Goal: Information Seeking & Learning: Find specific page/section

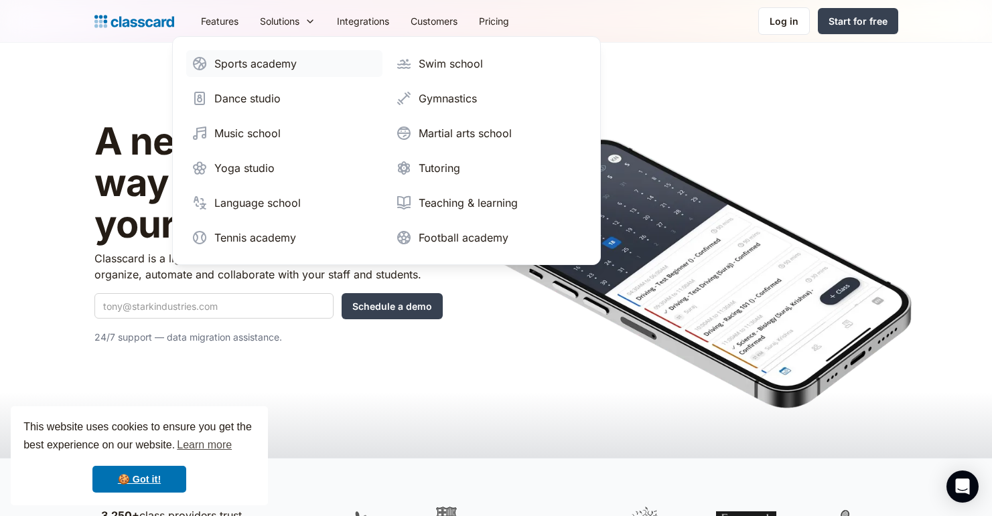
click at [249, 64] on div "Sports academy" at bounding box center [255, 64] width 82 height 16
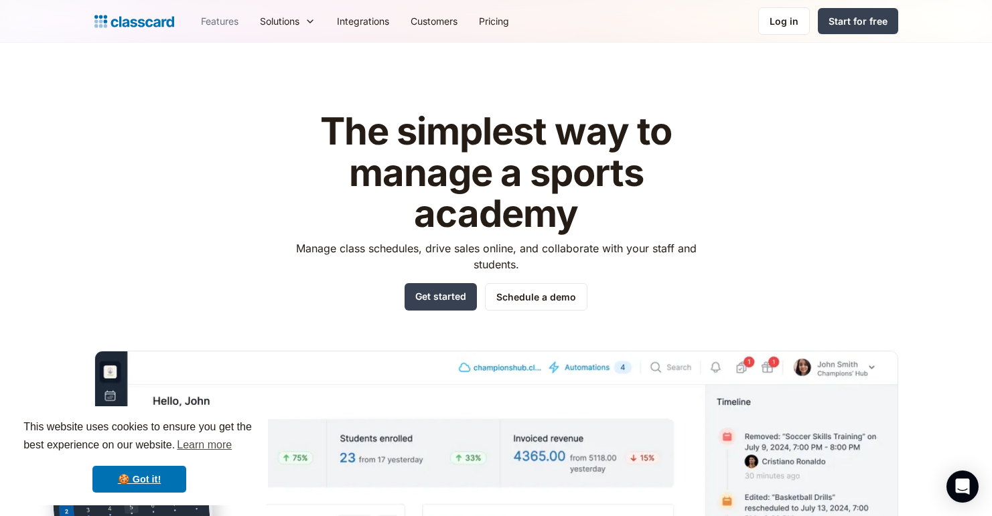
click at [216, 19] on link "Features" at bounding box center [219, 21] width 59 height 30
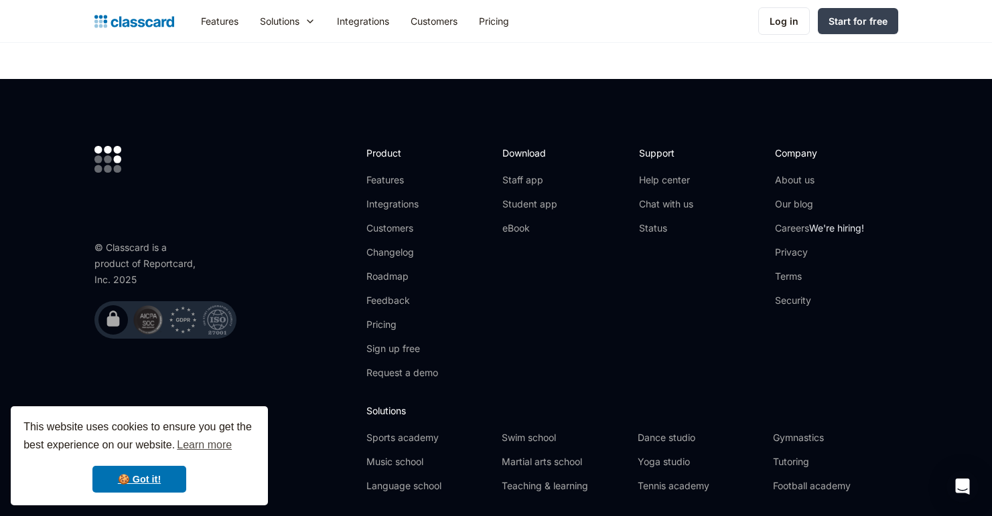
scroll to position [4052, 0]
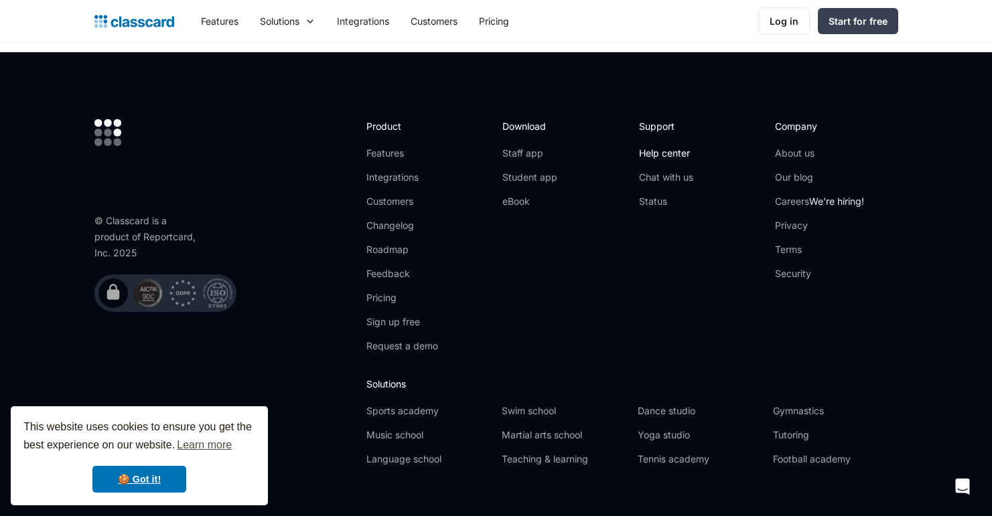
click at [665, 147] on link "Help center" at bounding box center [666, 153] width 54 height 13
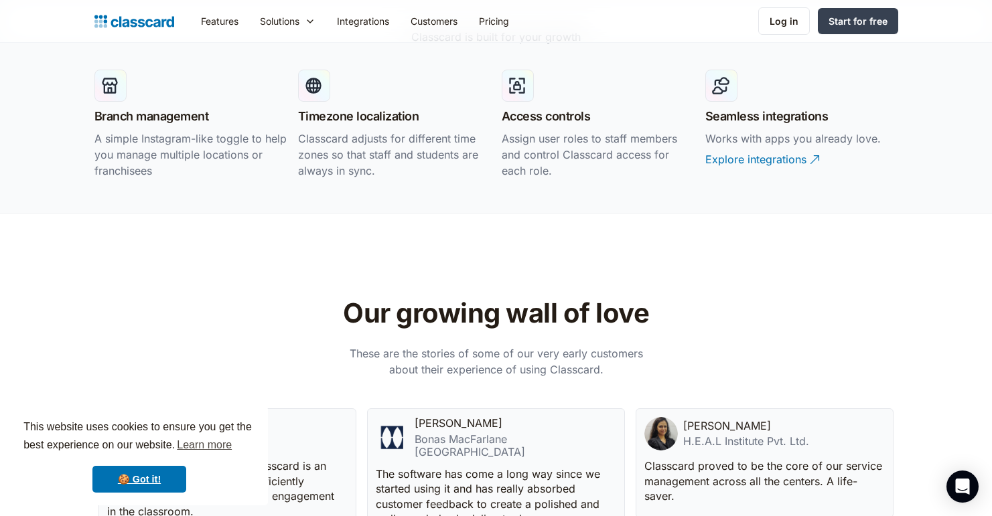
scroll to position [2660, 0]
